Goal: Transaction & Acquisition: Download file/media

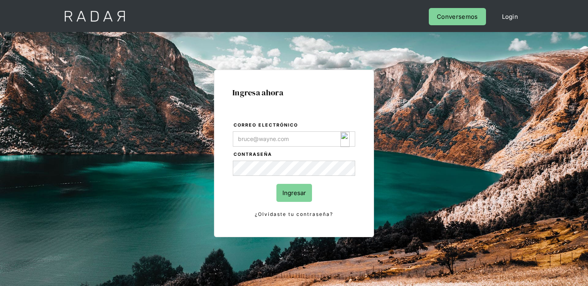
click at [335, 135] on input "Correo electrónico" at bounding box center [294, 138] width 122 height 15
click at [350, 140] on div "Login Form" at bounding box center [348, 139] width 15 height 15
click at [351, 142] on div "Login Form" at bounding box center [348, 139] width 15 height 15
click at [345, 140] on img "Login Form" at bounding box center [345, 139] width 9 height 15
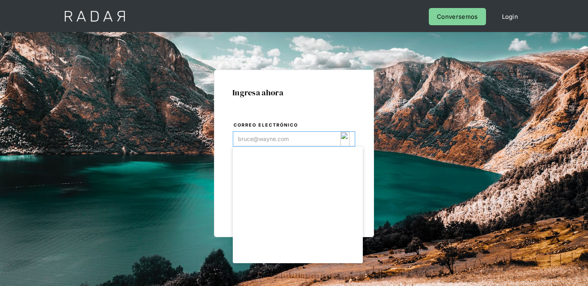
type input "[EMAIL_ADDRESS][DOMAIN_NAME]"
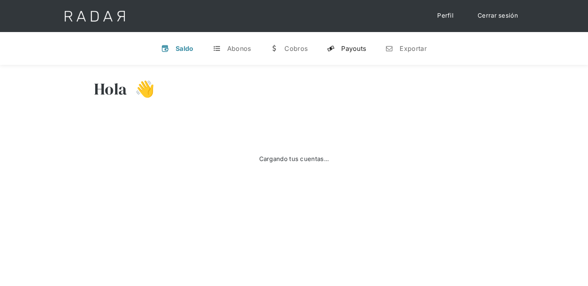
click at [360, 40] on link "y Payouts" at bounding box center [347, 48] width 52 height 21
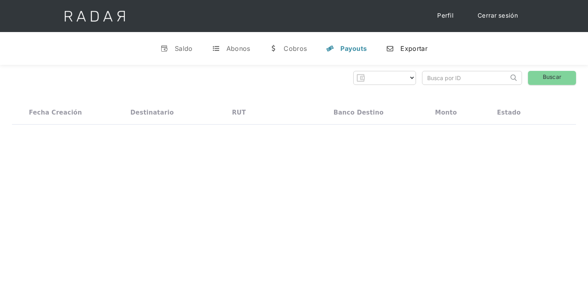
click at [402, 45] on div "Exportar" at bounding box center [414, 48] width 27 height 8
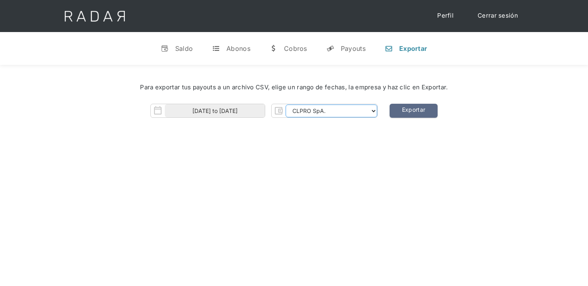
click at [362, 109] on select "CLPRO SpA. Coster SpA. Urigol SpA. Bysolutions SpA. Clmax SpA. Andes Payments S…" at bounding box center [332, 110] width 92 height 13
select select "bysolutions-rt"
click at [287, 104] on select "CLPRO SpA. Coster SpA. Urigol SpA. Bysolutions SpA. Clmax SpA. Andes Payments S…" at bounding box center [332, 110] width 92 height 13
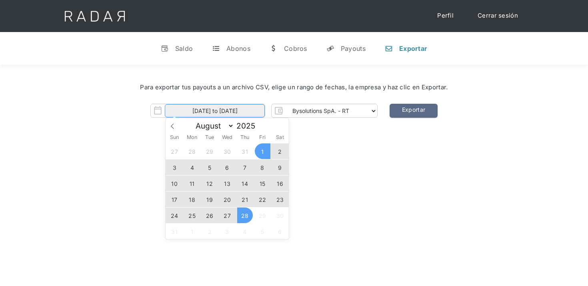
click at [213, 110] on input "01-08-2025 to 28-08-2025" at bounding box center [215, 110] width 100 height 13
click at [225, 215] on span "27" at bounding box center [228, 215] width 16 height 16
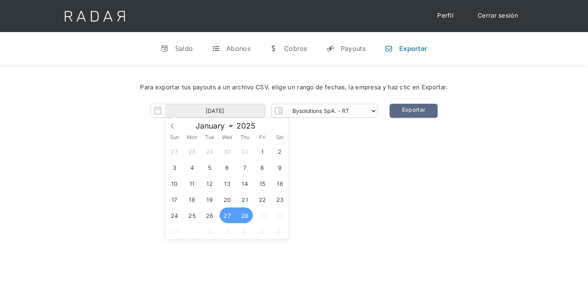
click at [251, 221] on div "27 28 29 30 31 1 2 3 4 5 6 7 8 9 10 11 12 13 14 15 16 17 18 19 20 21 22 23 24 2…" at bounding box center [227, 191] width 123 height 96
click at [245, 215] on span "28" at bounding box center [245, 215] width 16 height 16
type input "27-08-2025 to 28-08-2025"
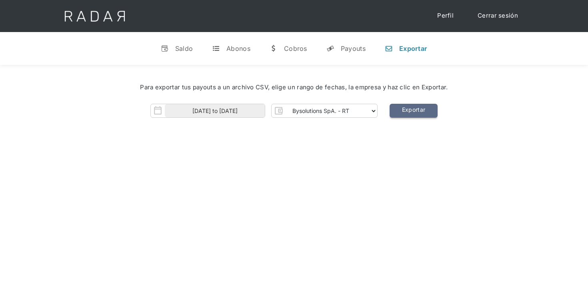
click at [401, 112] on link "Exportar" at bounding box center [414, 111] width 48 height 14
